Goal: Transaction & Acquisition: Book appointment/travel/reservation

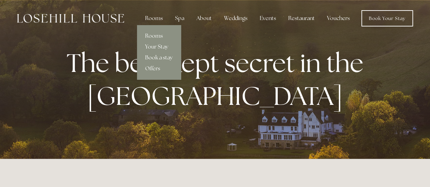
click at [154, 21] on div "Rooms" at bounding box center [154, 19] width 29 height 14
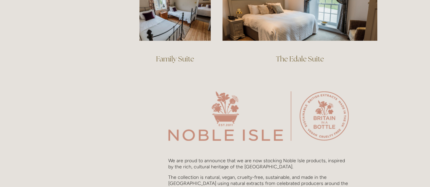
scroll to position [408, 0]
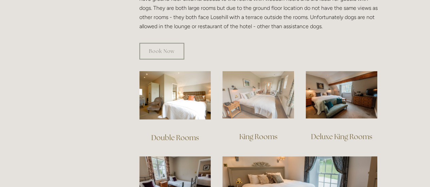
click at [250, 85] on img at bounding box center [258, 95] width 72 height 48
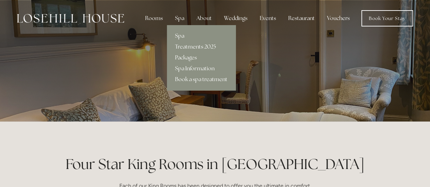
click at [181, 36] on link "Spa" at bounding box center [201, 36] width 69 height 11
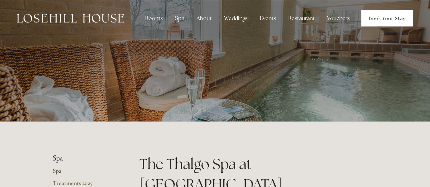
click at [391, 19] on link "Book Your Stay" at bounding box center [387, 18] width 52 height 16
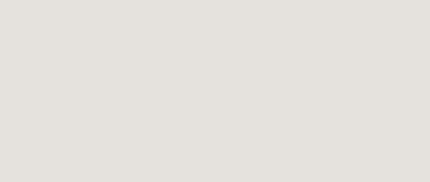
scroll to position [204, 0]
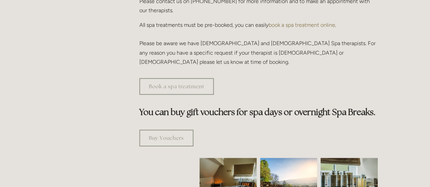
scroll to position [374, 0]
